Goal: Communication & Community: Answer question/provide support

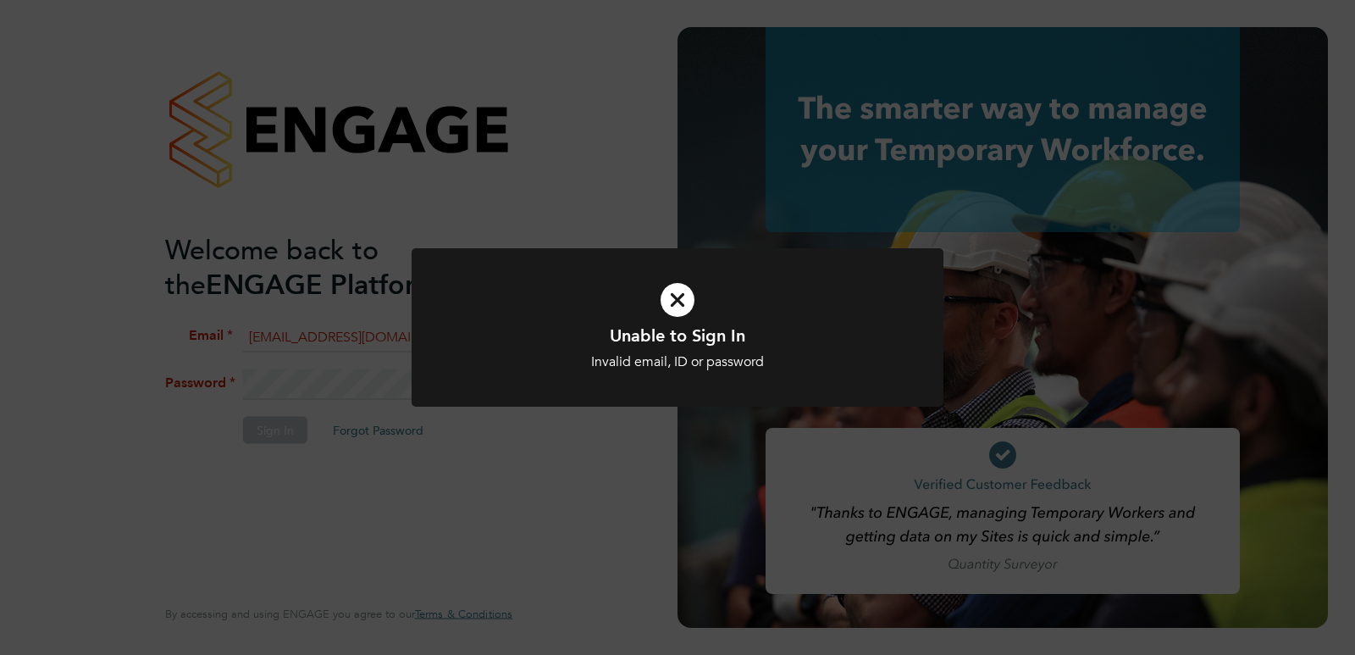
click at [372, 326] on div "Unable to Sign In Invalid email, ID or password Cancel Okay" at bounding box center [677, 327] width 1355 height 655
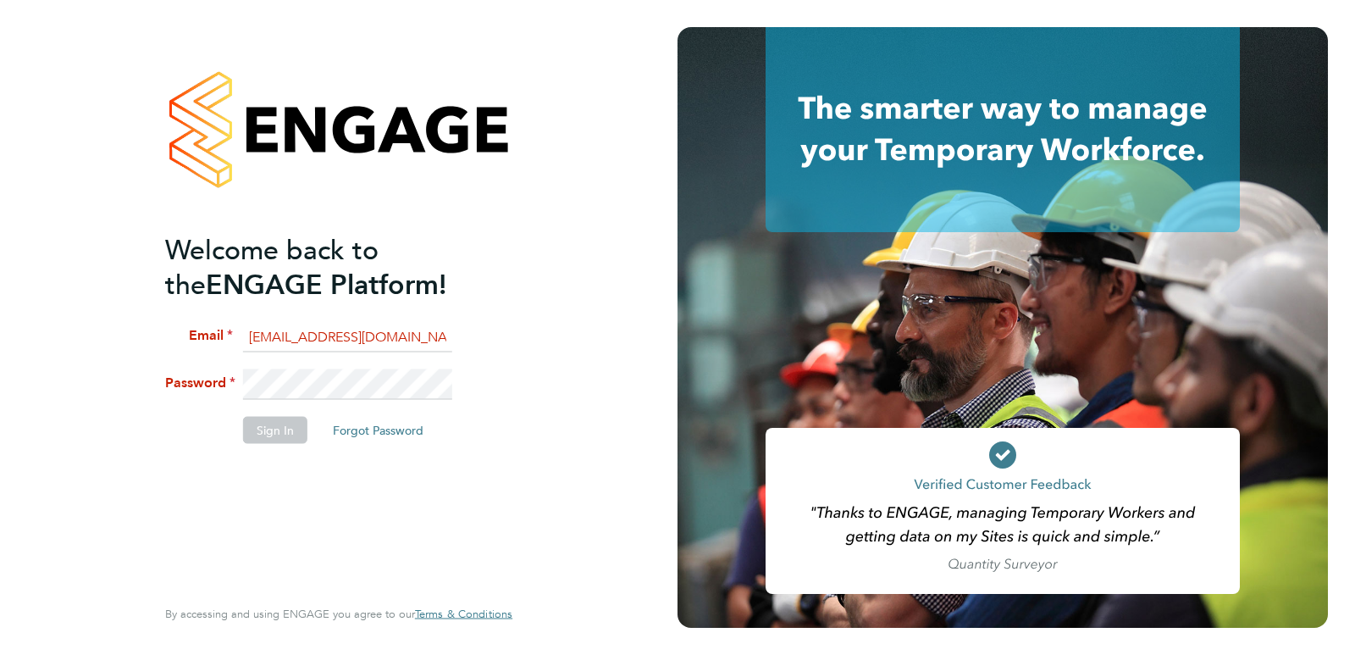
click at [332, 336] on input "[EMAIL_ADDRESS][DOMAIN_NAME]" at bounding box center [347, 337] width 209 height 30
click at [322, 337] on input "[EMAIL_ADDRESS][DOMAIN_NAME]" at bounding box center [347, 337] width 209 height 30
type input "[EMAIL_ADDRESS][DOMAIN_NAME]"
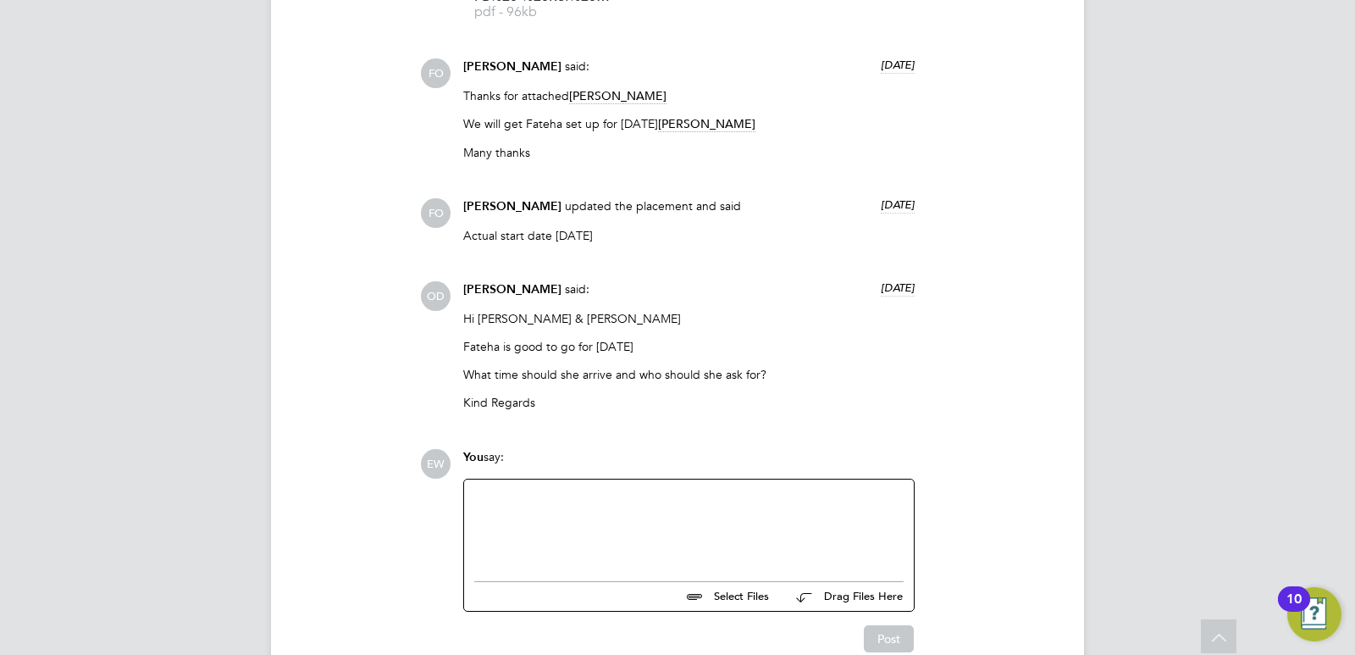
click at [665, 517] on div at bounding box center [689, 526] width 430 height 73
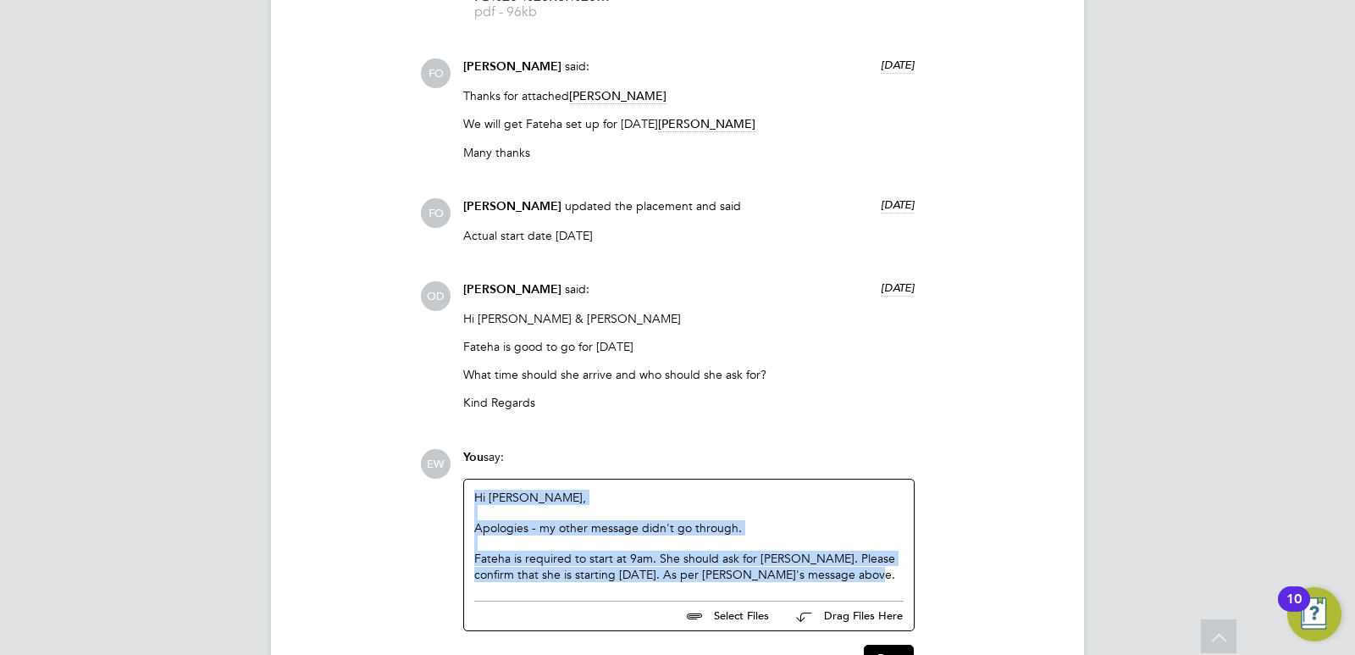
copy div "Hi Ollie, Apologies - my other message didn't go through. Fateha is required to…"
click at [673, 535] on div "Apologies - my other message didn't go through." at bounding box center [689, 527] width 430 height 15
drag, startPoint x: 848, startPoint y: 574, endPoint x: 478, endPoint y: 551, distance: 370.9
click at [478, 551] on div "Fateha is required to start at 9am. She should ask for Samantha Warner. Please …" at bounding box center [689, 566] width 430 height 30
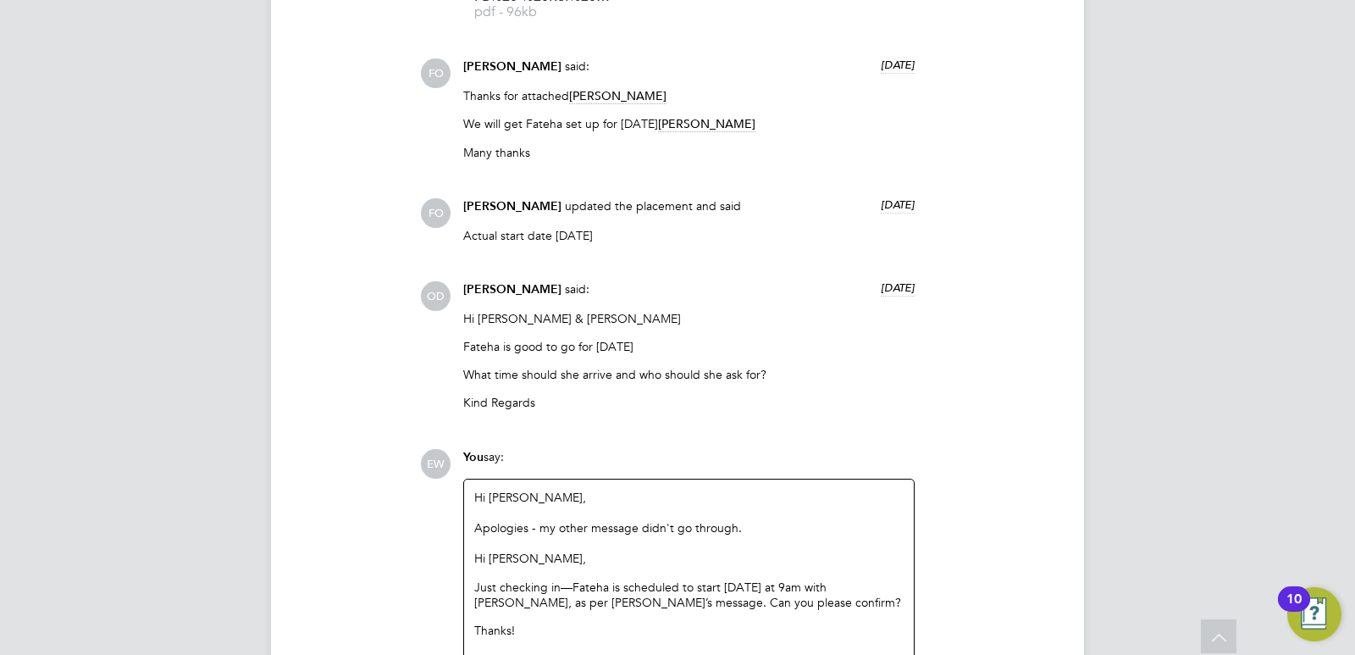
click at [574, 565] on p "Hi Ollie," at bounding box center [689, 558] width 430 height 15
click at [574, 586] on p "Just checking in—Fateha is scheduled to start today at 9am with Samantha Warner…" at bounding box center [689, 594] width 430 height 30
click at [571, 587] on p "Just checking in—Fateha is scheduled to start today at 9am with Samantha Warner…" at bounding box center [689, 594] width 430 height 30
drag, startPoint x: 817, startPoint y: 592, endPoint x: 673, endPoint y: 588, distance: 143.2
click at [673, 588] on p "Fateha is scheduled to start today at 9am with Samantha Warner, as per Francesc…" at bounding box center [689, 594] width 430 height 30
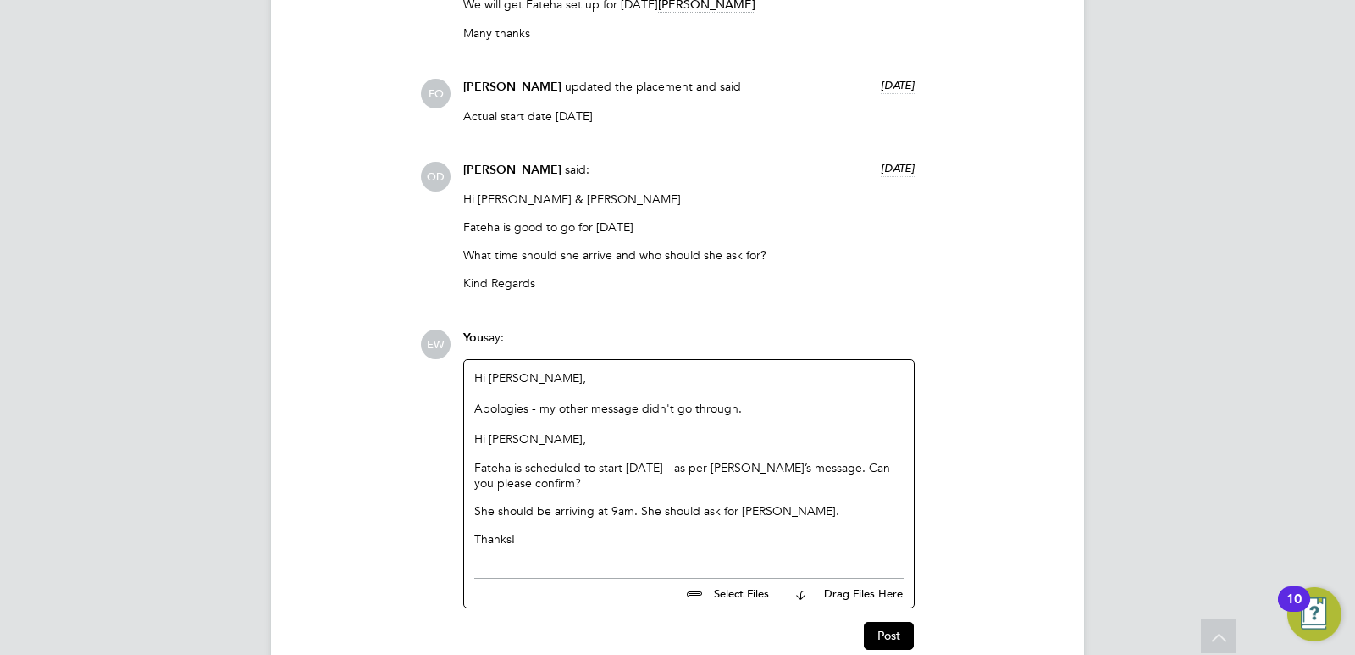
scroll to position [1924, 0]
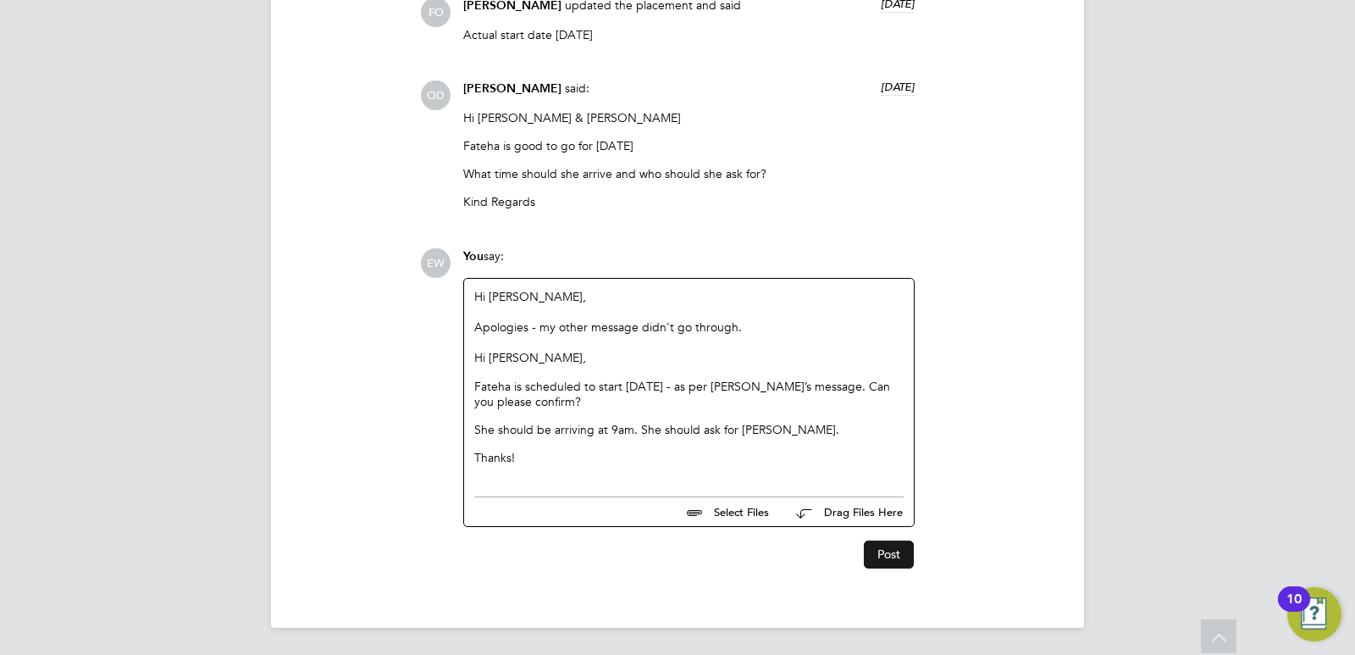
click at [906, 554] on button "Post" at bounding box center [889, 553] width 50 height 27
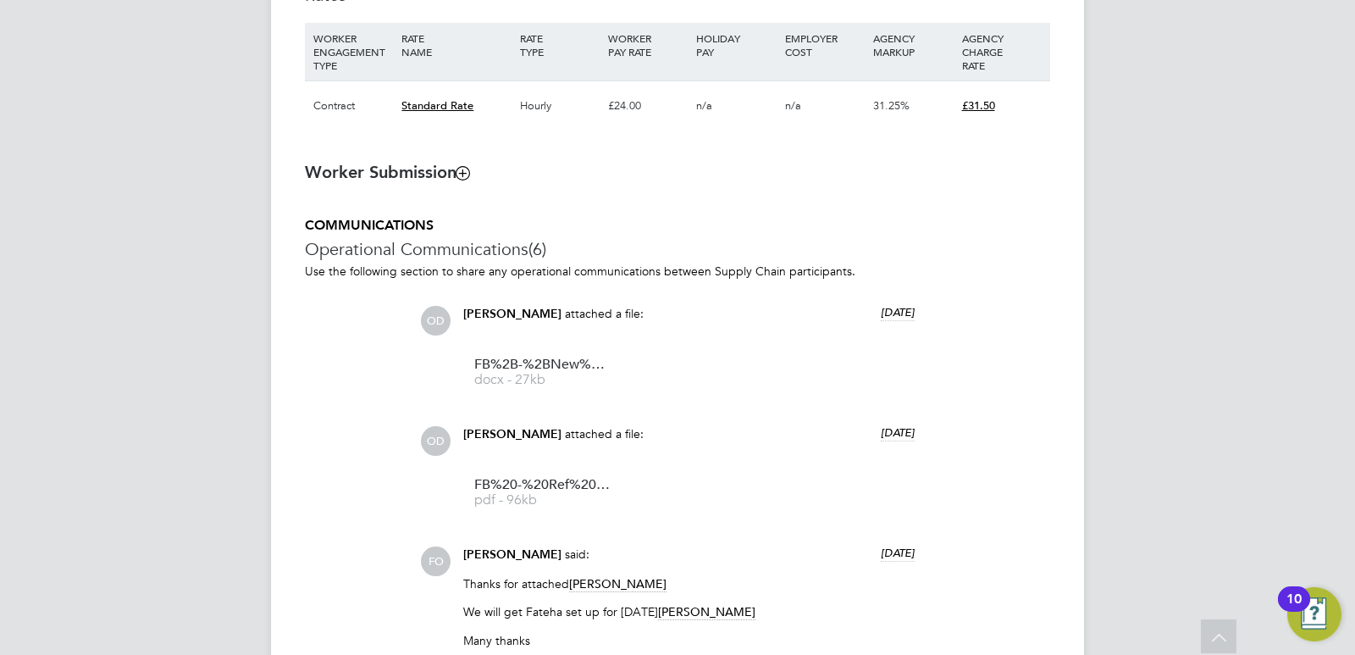
scroll to position [962, 0]
